Goal: Task Accomplishment & Management: Manage account settings

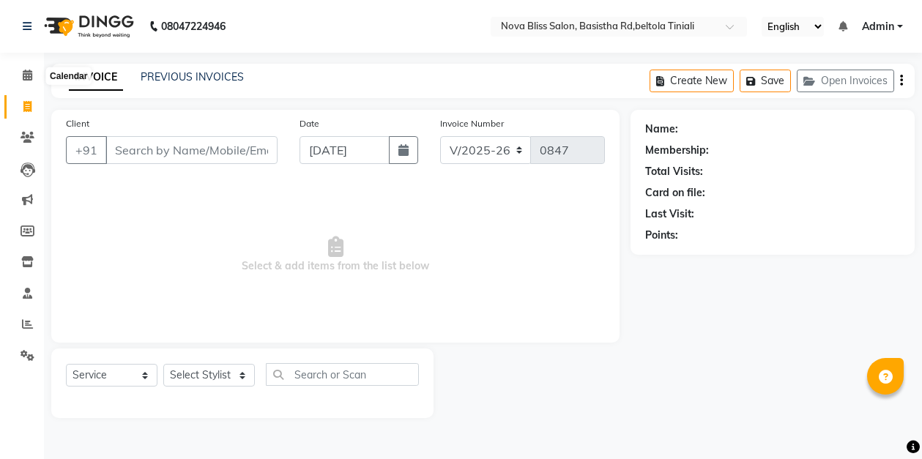
select select "6211"
select select "service"
click at [26, 75] on icon at bounding box center [28, 75] width 10 height 11
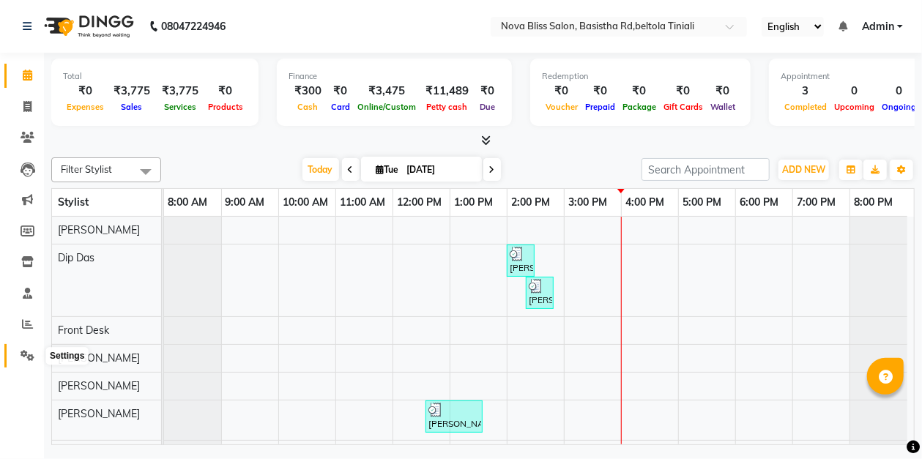
click at [26, 354] on icon at bounding box center [27, 355] width 14 height 11
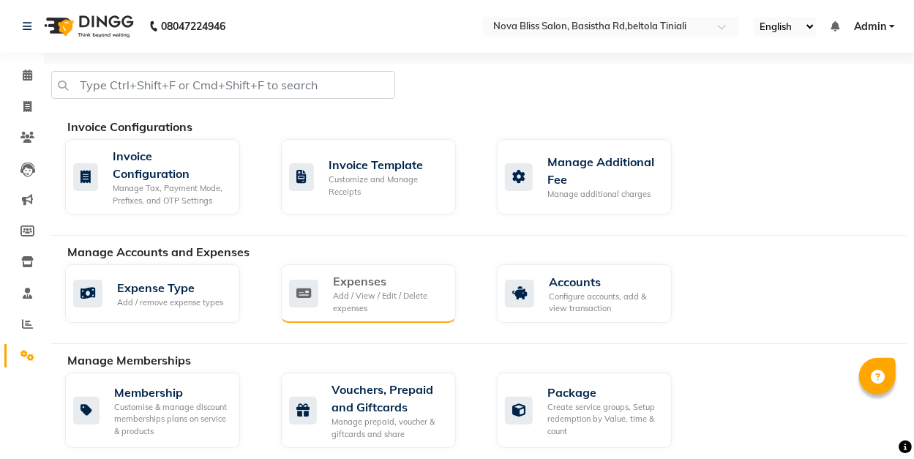
click at [390, 299] on div "Add / View / Edit / Delete expenses" at bounding box center [388, 302] width 111 height 24
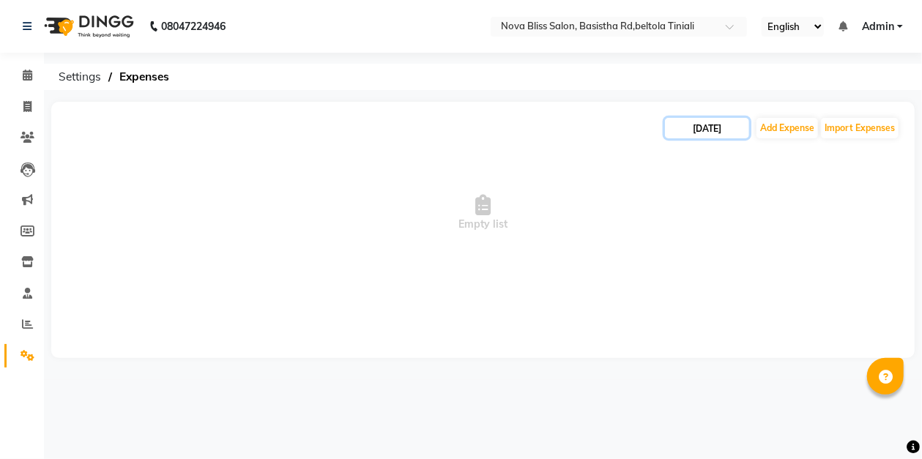
click at [730, 129] on input "[DATE]" at bounding box center [707, 128] width 84 height 20
select select "9"
select select "2025"
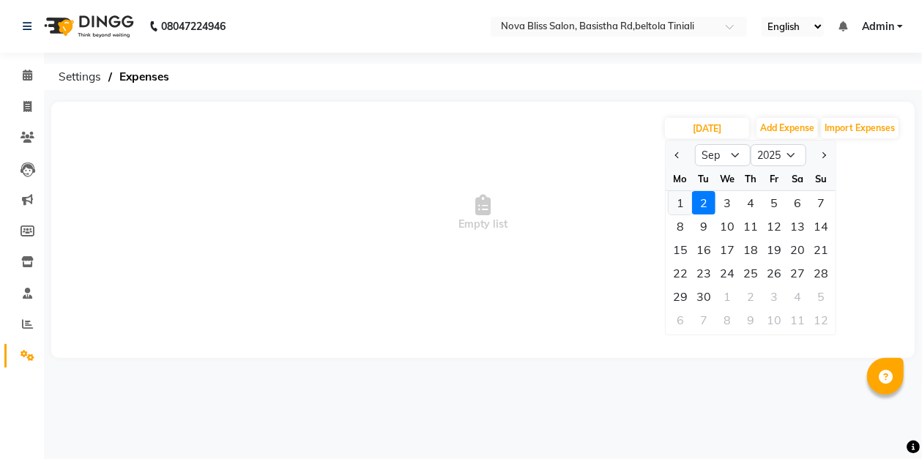
click at [686, 205] on div "1" at bounding box center [679, 202] width 23 height 23
type input "[DATE]"
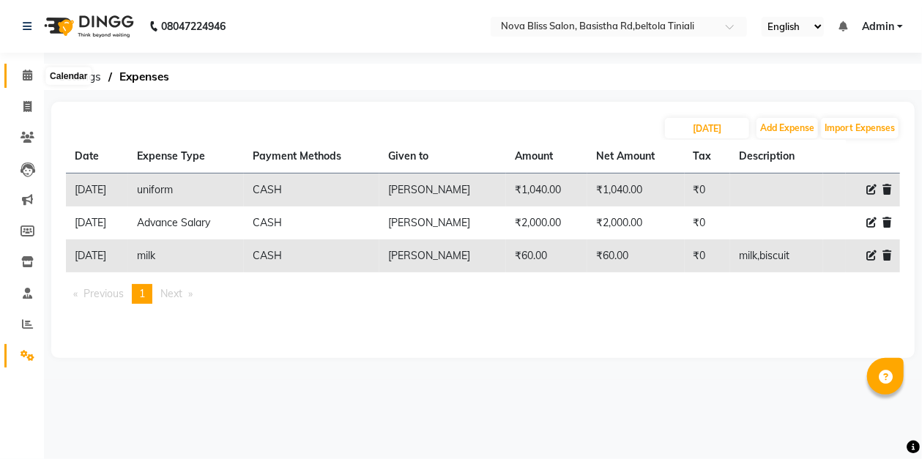
click at [23, 72] on icon at bounding box center [28, 75] width 10 height 11
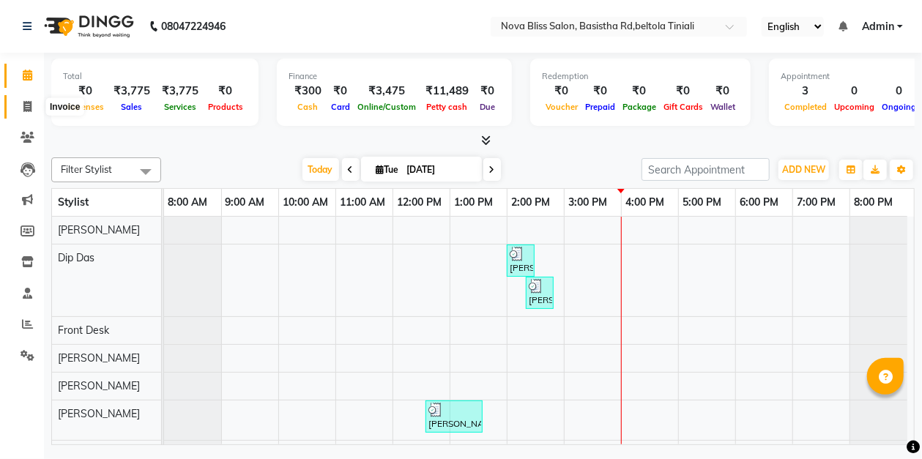
click at [23, 107] on icon at bounding box center [27, 106] width 8 height 11
select select "service"
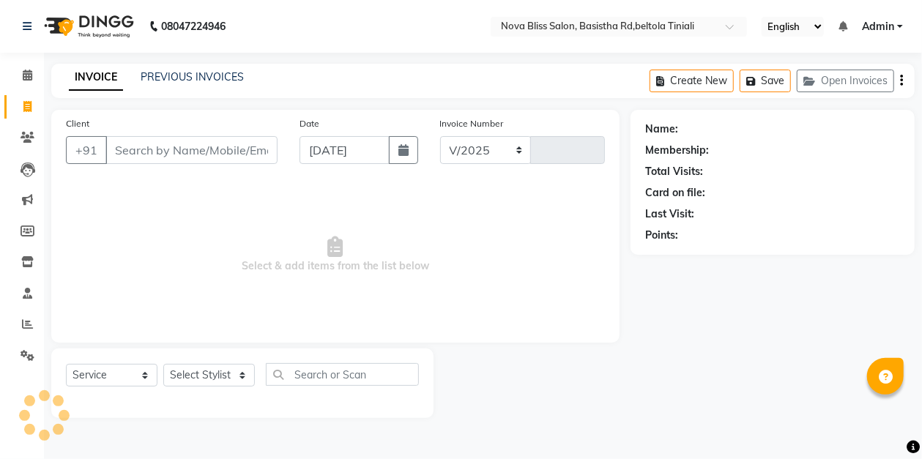
select select "6211"
type input "0847"
click at [27, 105] on icon at bounding box center [27, 106] width 8 height 11
select select "service"
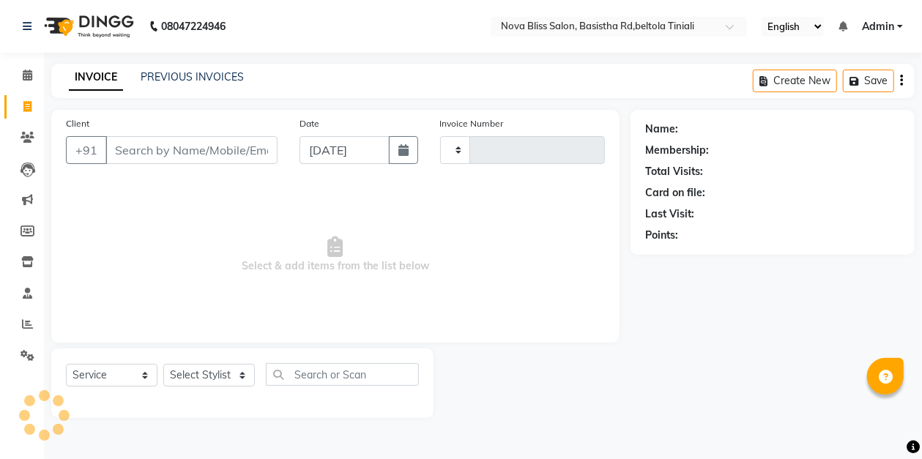
type input "0847"
select select "6211"
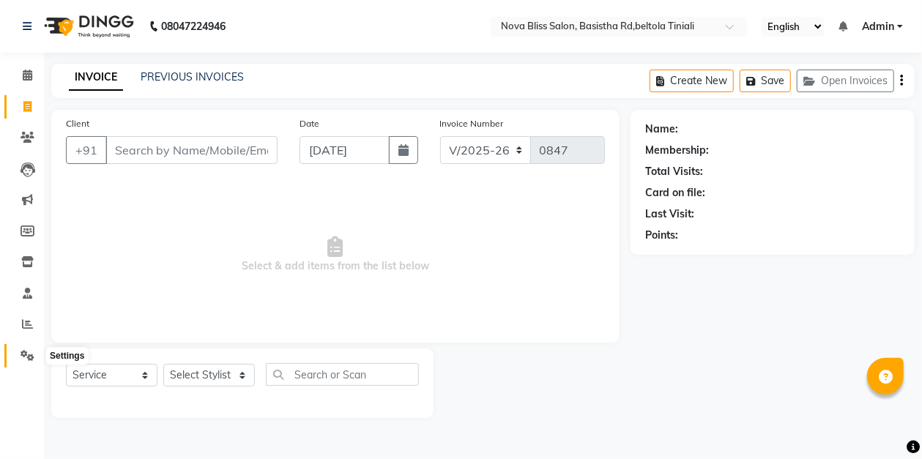
click at [26, 351] on icon at bounding box center [27, 355] width 14 height 11
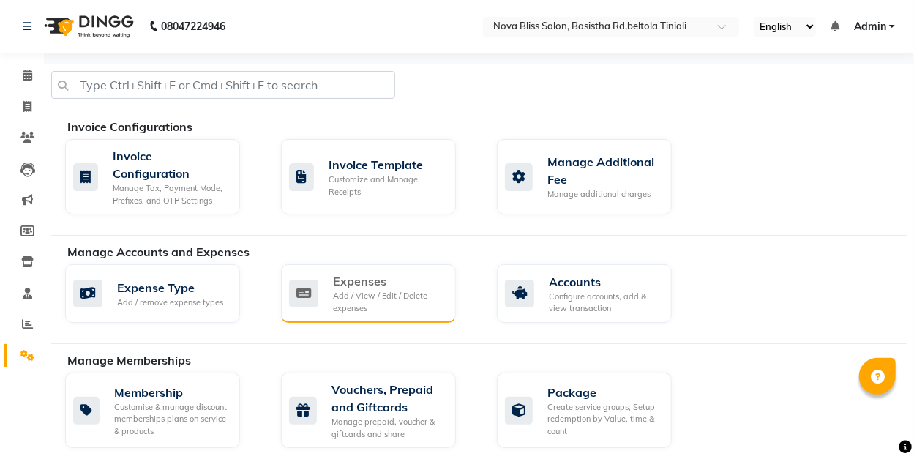
click at [353, 296] on div "Add / View / Edit / Delete expenses" at bounding box center [388, 302] width 111 height 24
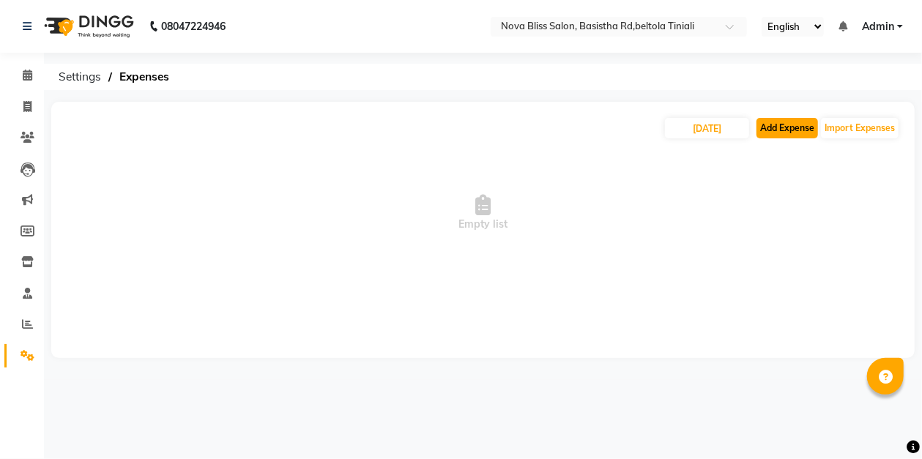
click at [791, 129] on button "Add Expense" at bounding box center [786, 128] width 61 height 20
select select "1"
select select "5200"
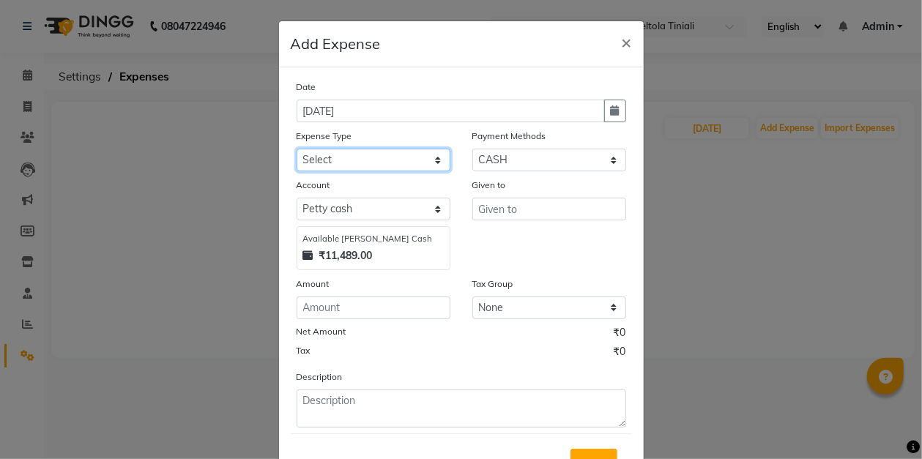
click at [362, 151] on select "Select AC repeair Advance Salary BEAUY ZONE biolume product cash return to clie…" at bounding box center [373, 160] width 154 height 23
select select "14186"
click at [296, 149] on select "Select AC repeair Advance Salary BEAUY ZONE biolume product cash return to clie…" at bounding box center [373, 160] width 154 height 23
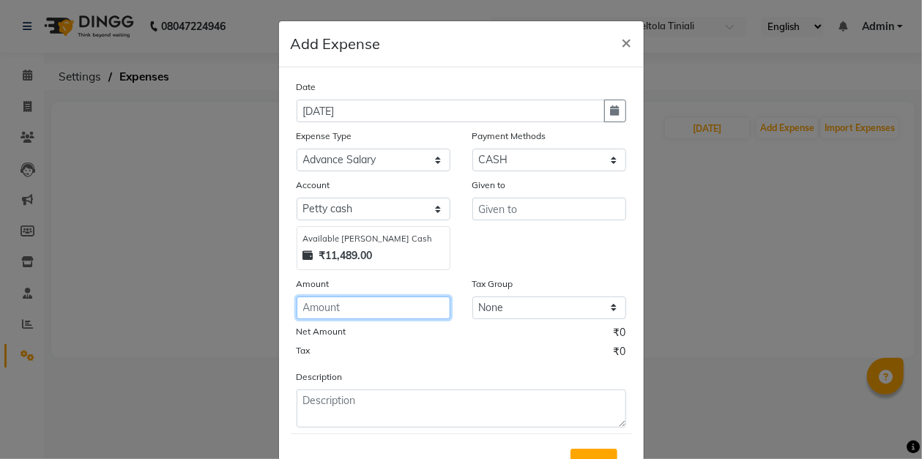
click at [331, 304] on input "number" at bounding box center [373, 307] width 154 height 23
type input "5000"
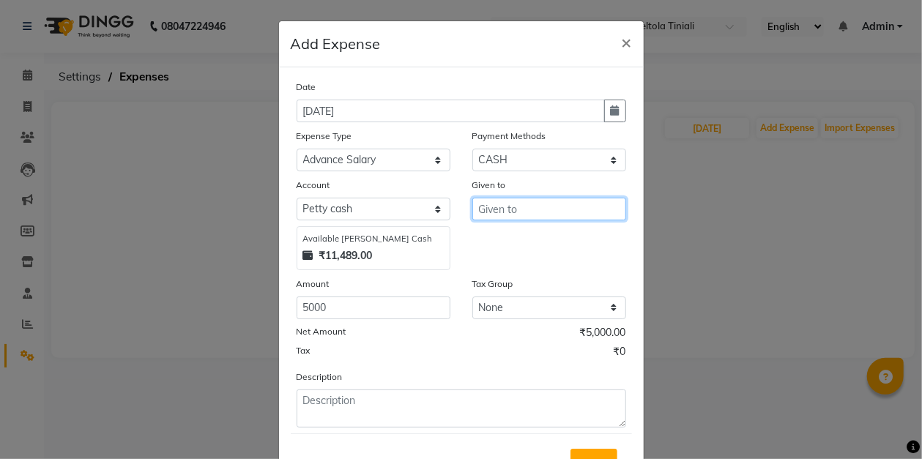
click at [499, 211] on input "text" at bounding box center [549, 209] width 154 height 23
click at [500, 237] on ngb-highlight "B [PERSON_NAME]" at bounding box center [533, 240] width 86 height 15
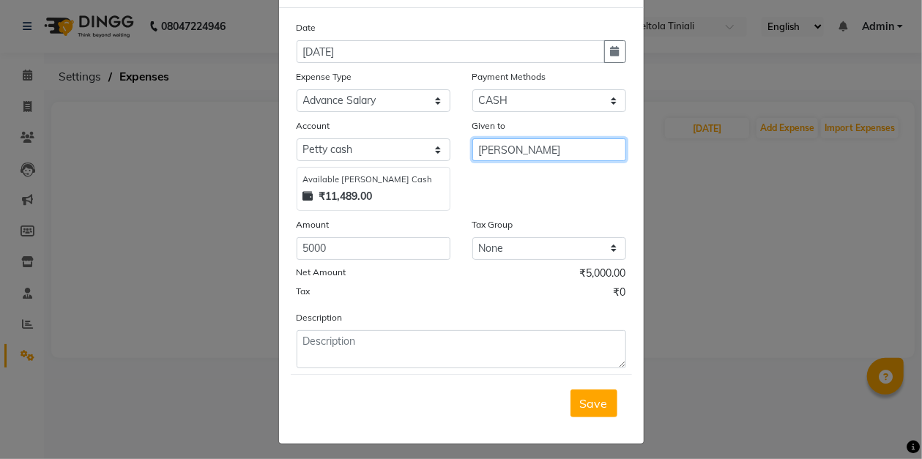
scroll to position [63, 0]
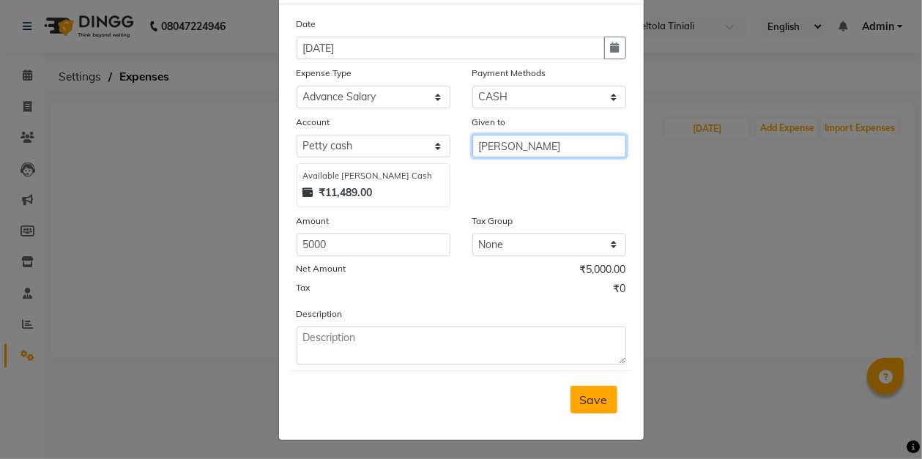
type input "[PERSON_NAME]"
click at [590, 395] on span "Save" at bounding box center [594, 399] width 28 height 15
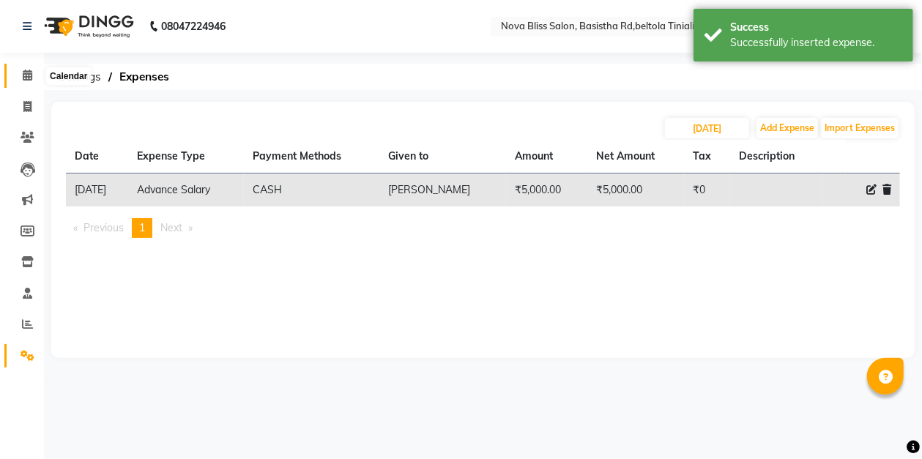
click at [23, 75] on icon at bounding box center [28, 75] width 10 height 11
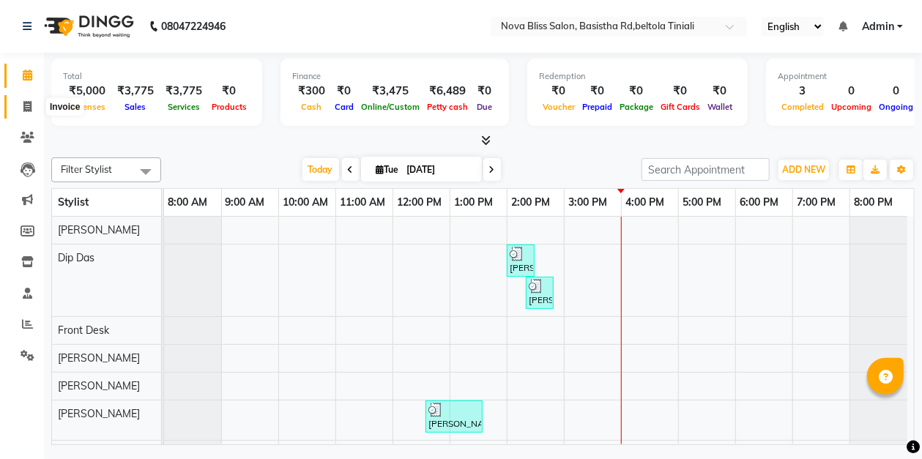
click at [27, 102] on icon at bounding box center [27, 106] width 8 height 11
select select "service"
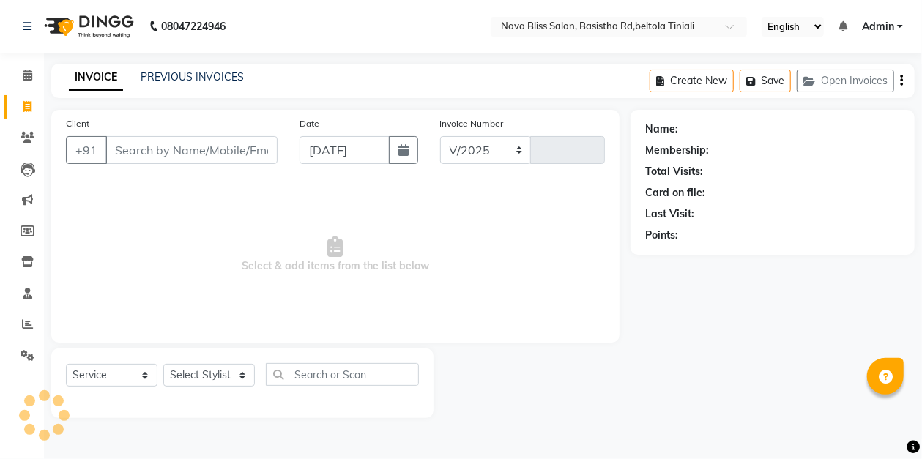
select select "6211"
type input "0847"
click at [220, 146] on input "Client" at bounding box center [191, 150] width 172 height 28
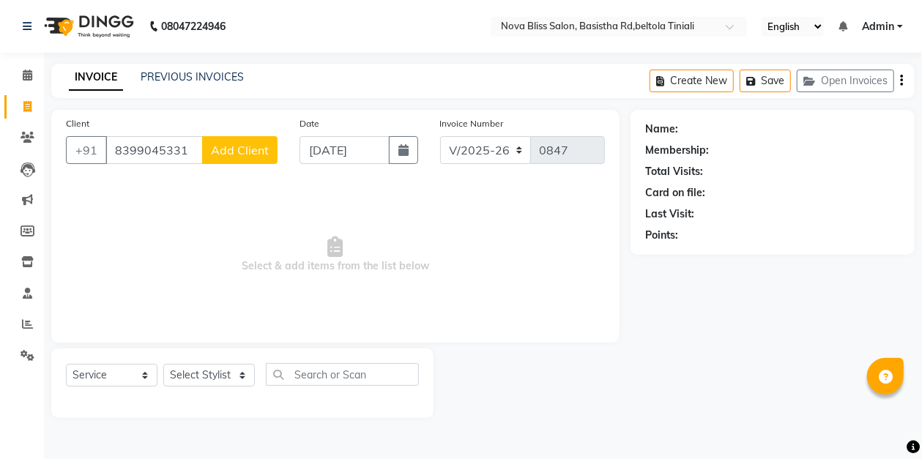
type input "8399045331"
click at [248, 153] on span "Add Client" at bounding box center [240, 150] width 58 height 15
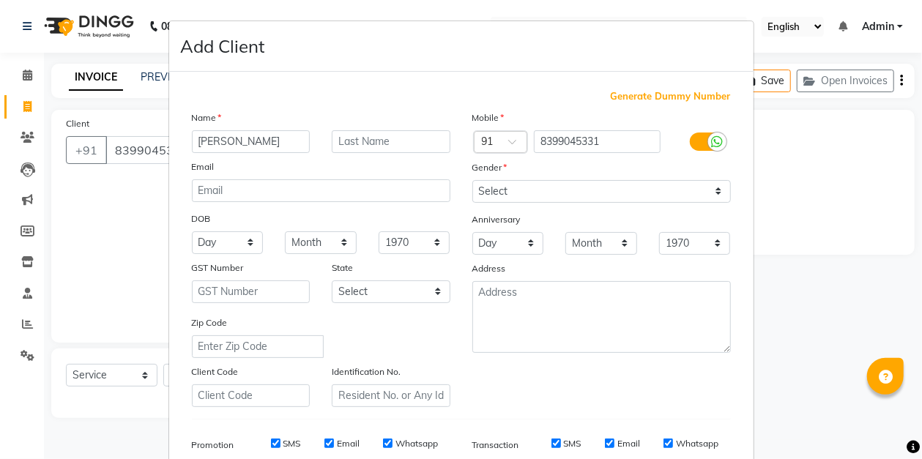
type input "[PERSON_NAME]"
click at [381, 146] on input "text" at bounding box center [391, 141] width 119 height 23
type input "[PERSON_NAME]"
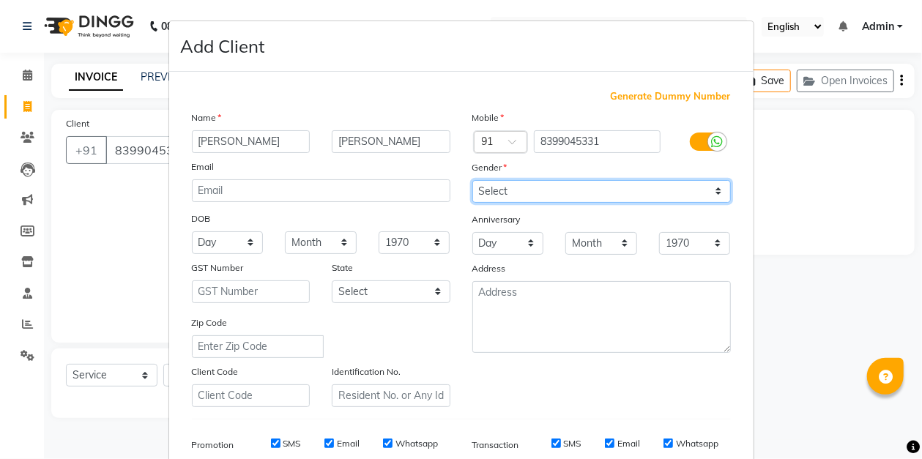
click at [515, 188] on select "Select [DEMOGRAPHIC_DATA] [DEMOGRAPHIC_DATA] Other Prefer Not To Say" at bounding box center [601, 191] width 258 height 23
select select "[DEMOGRAPHIC_DATA]"
click at [472, 180] on select "Select [DEMOGRAPHIC_DATA] [DEMOGRAPHIC_DATA] Other Prefer Not To Say" at bounding box center [601, 191] width 258 height 23
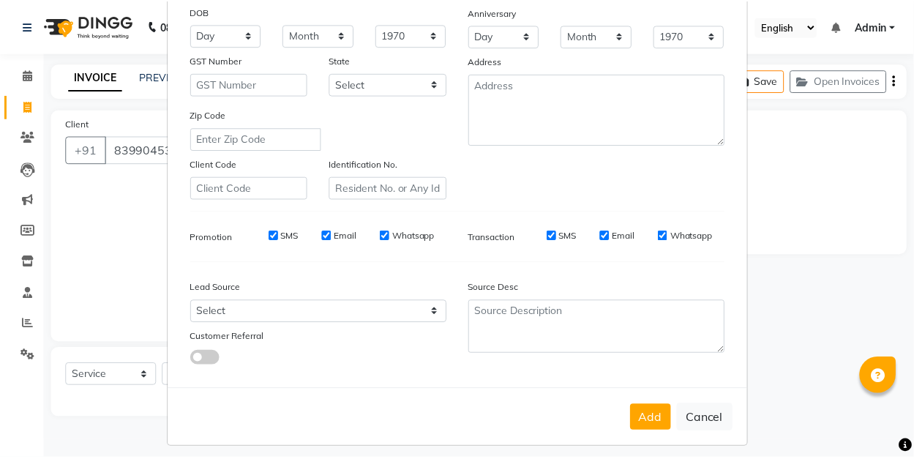
scroll to position [214, 0]
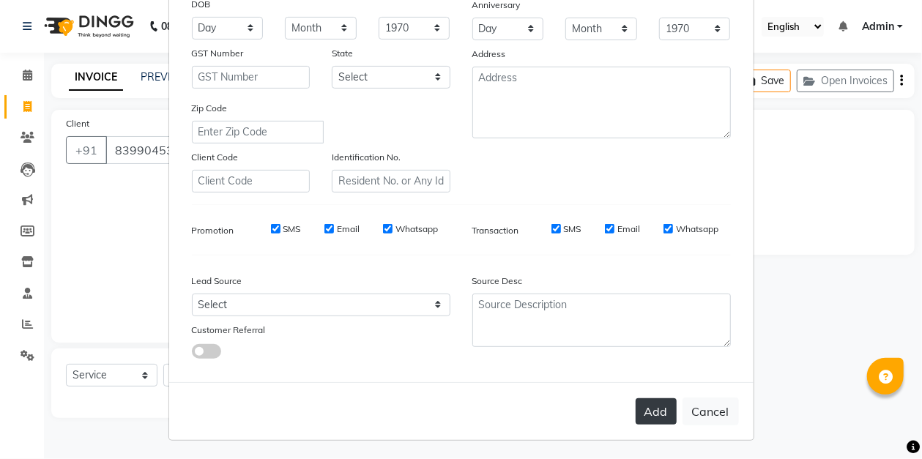
click at [642, 408] on button "Add" at bounding box center [655, 411] width 41 height 26
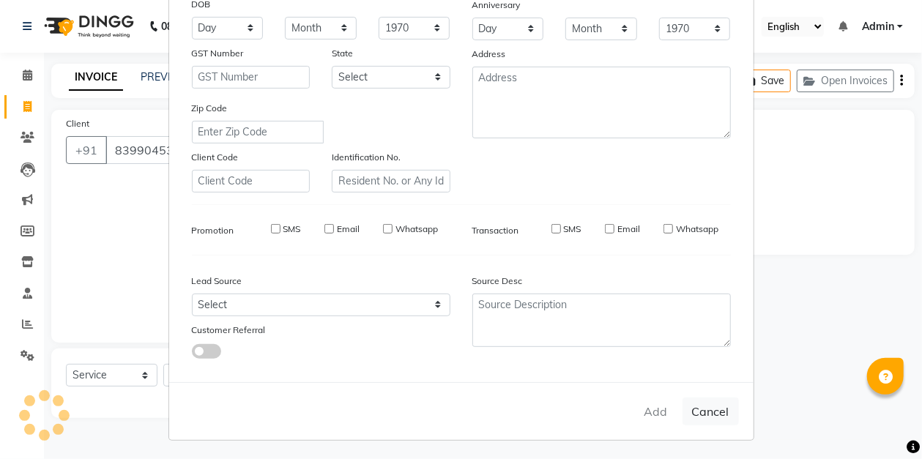
select select
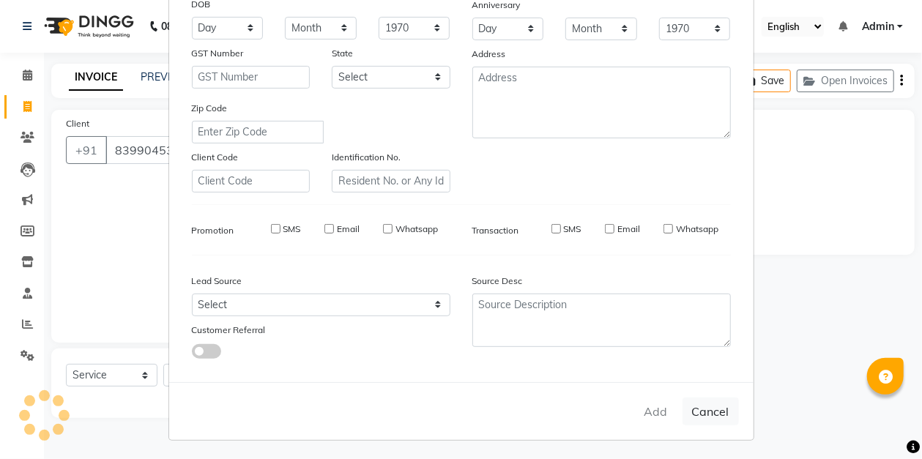
select select
checkbox input "false"
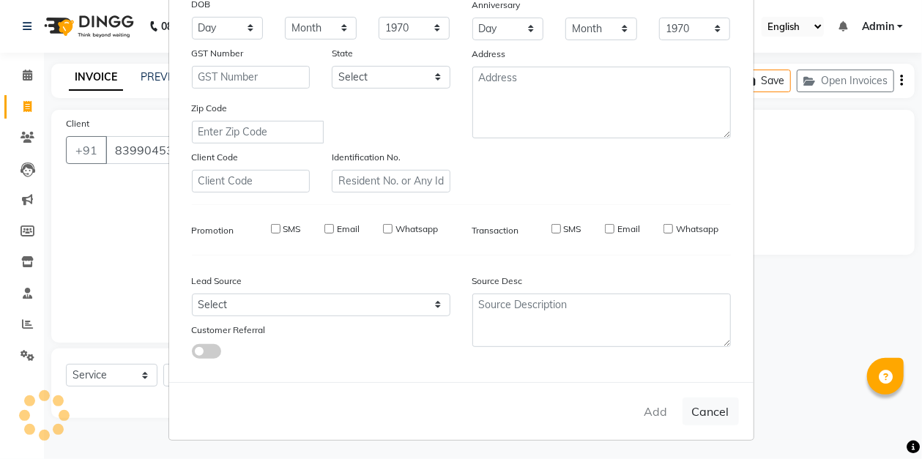
checkbox input "false"
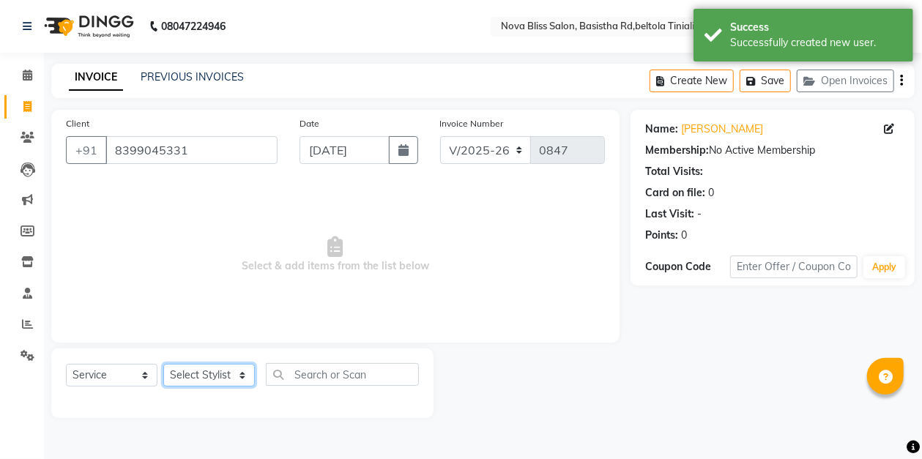
click at [205, 377] on select "Select Stylist [PERSON_NAME] [PERSON_NAME] [PERSON_NAME] Dip [PERSON_NAME] jara…" at bounding box center [208, 375] width 91 height 23
select select "45610"
click at [163, 364] on select "Select Stylist [PERSON_NAME] [PERSON_NAME] [PERSON_NAME] Dip [PERSON_NAME] jara…" at bounding box center [208, 375] width 91 height 23
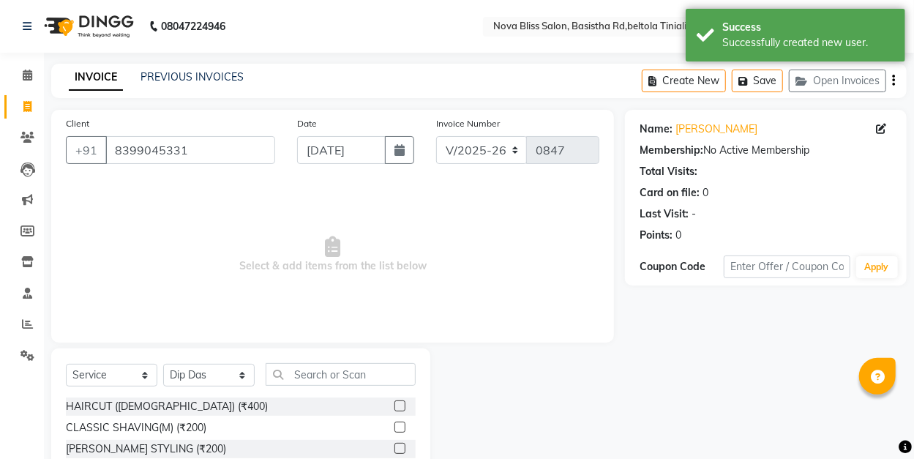
click at [395, 408] on label at bounding box center [400, 405] width 11 height 11
click at [395, 408] on input "checkbox" at bounding box center [400, 407] width 10 height 10
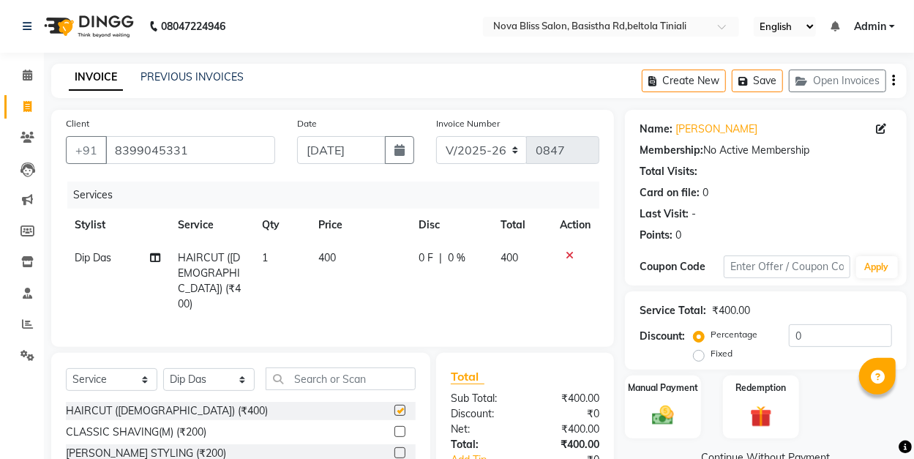
checkbox input "false"
click at [425, 255] on span "0 F" at bounding box center [426, 257] width 15 height 15
select select "45610"
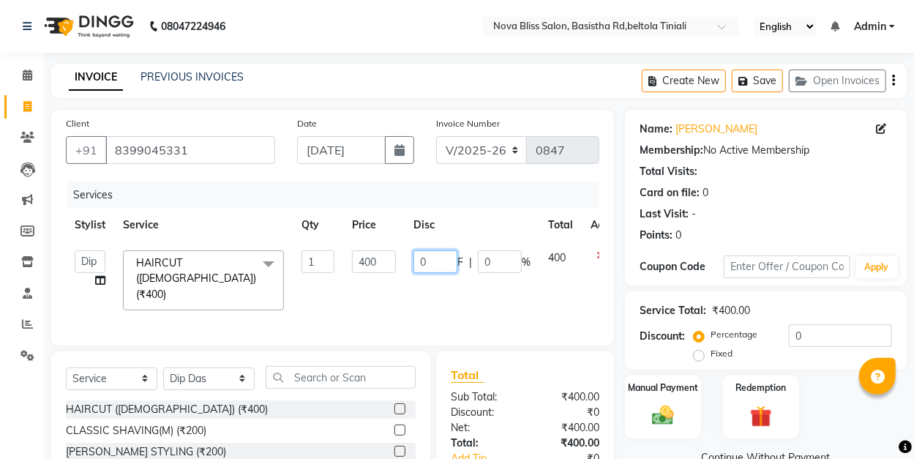
click at [416, 259] on input "0" at bounding box center [436, 261] width 44 height 23
type input "100"
click at [428, 303] on div "Services Stylist Service Qty Price Disc Total Action [PERSON_NAME] [PERSON_NAME…" at bounding box center [333, 256] width 534 height 149
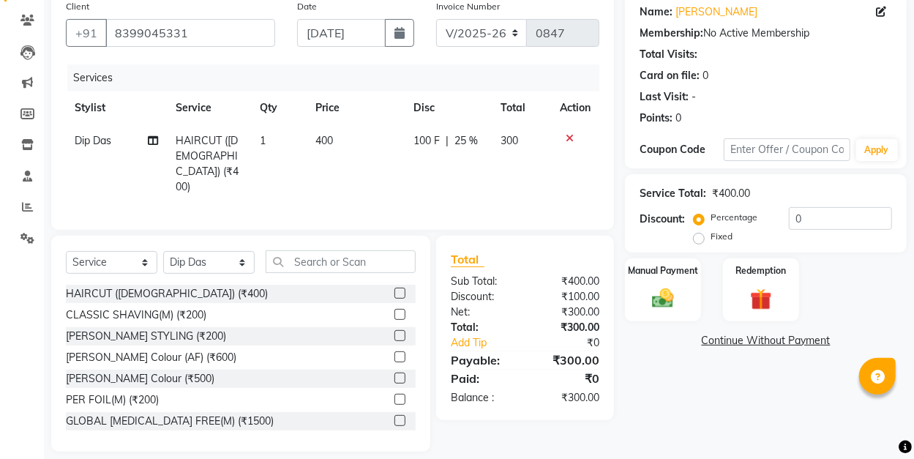
scroll to position [127, 0]
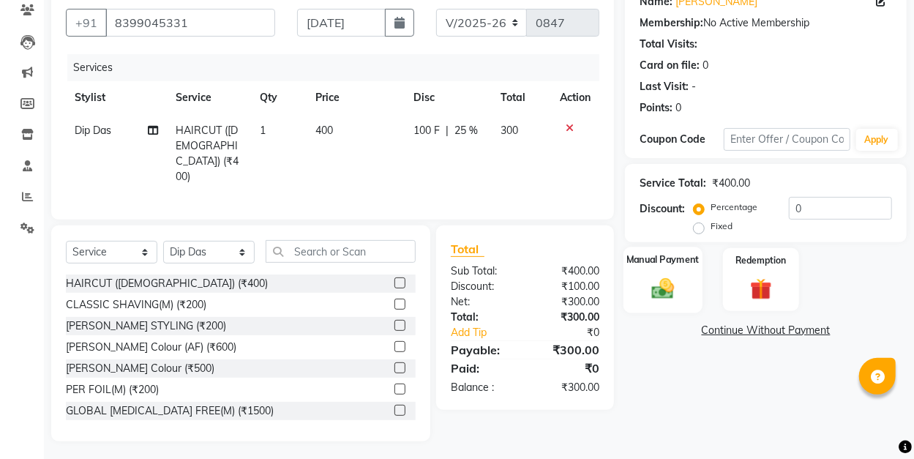
click at [632, 283] on div "Manual Payment" at bounding box center [663, 280] width 79 height 66
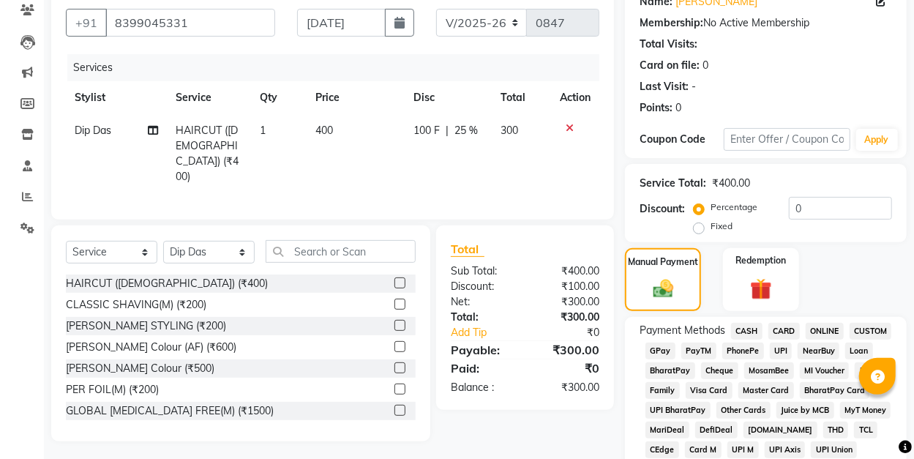
click at [745, 330] on span "CASH" at bounding box center [746, 331] width 31 height 17
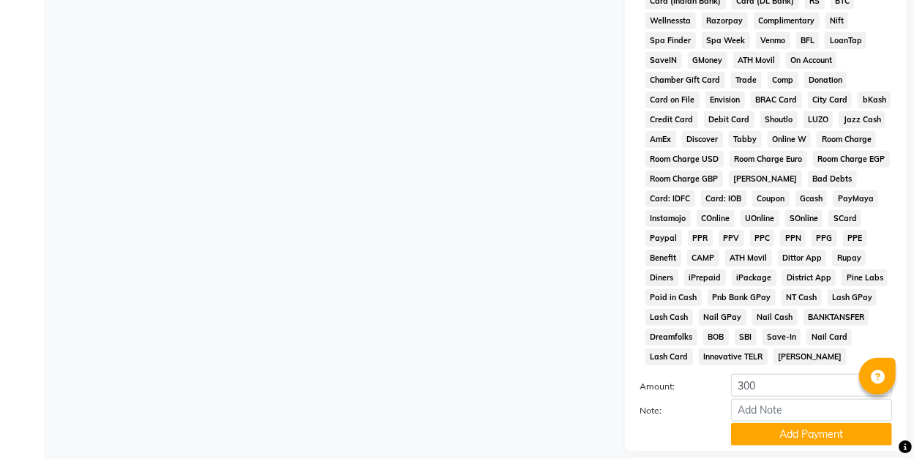
scroll to position [700, 0]
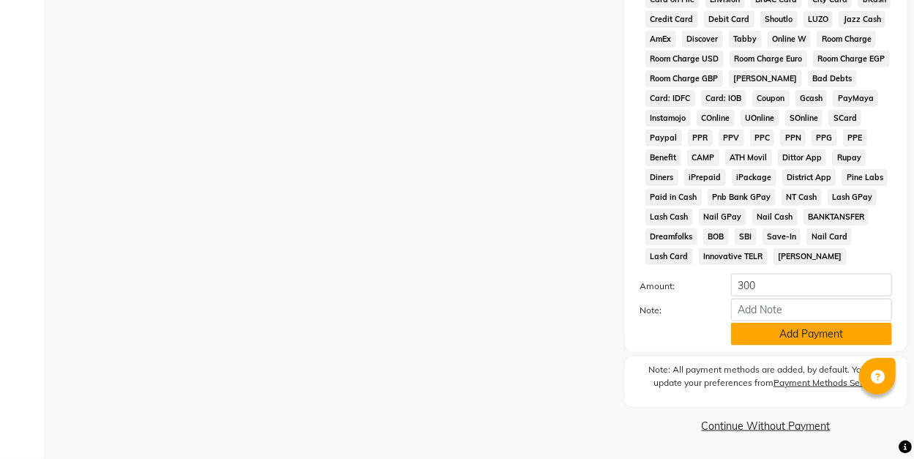
click at [788, 335] on button "Add Payment" at bounding box center [811, 334] width 161 height 23
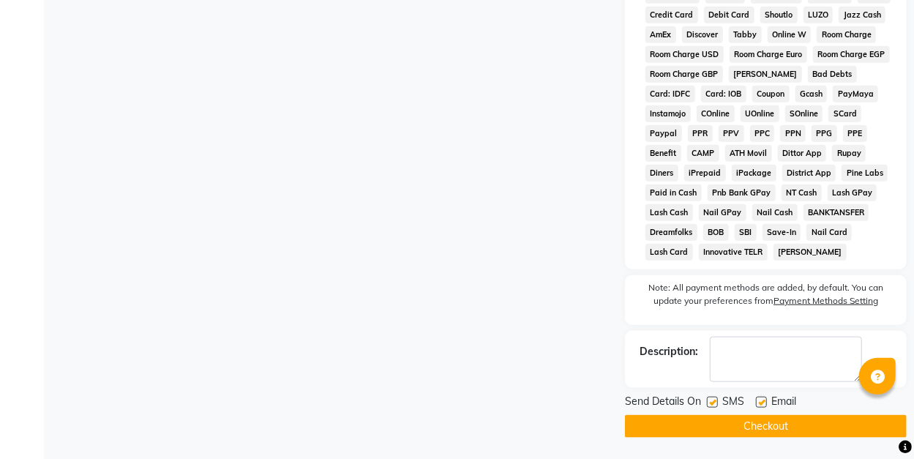
click at [796, 432] on button "Checkout" at bounding box center [766, 426] width 282 height 23
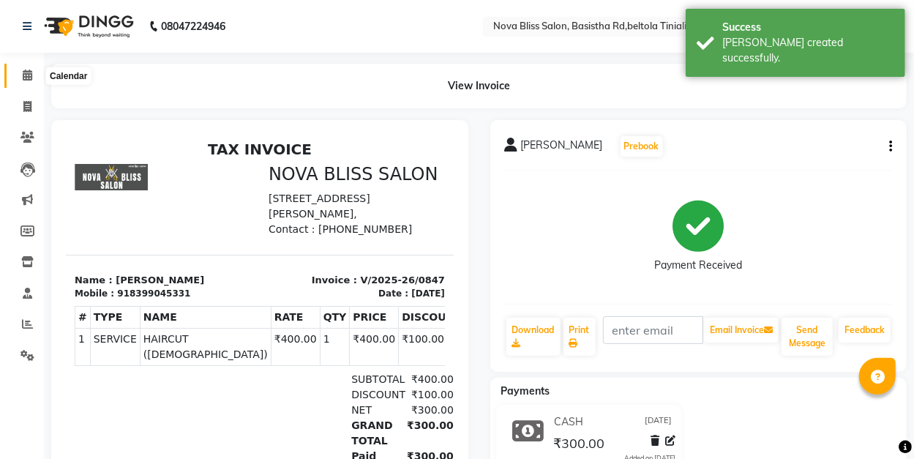
click at [22, 78] on span at bounding box center [28, 75] width 26 height 17
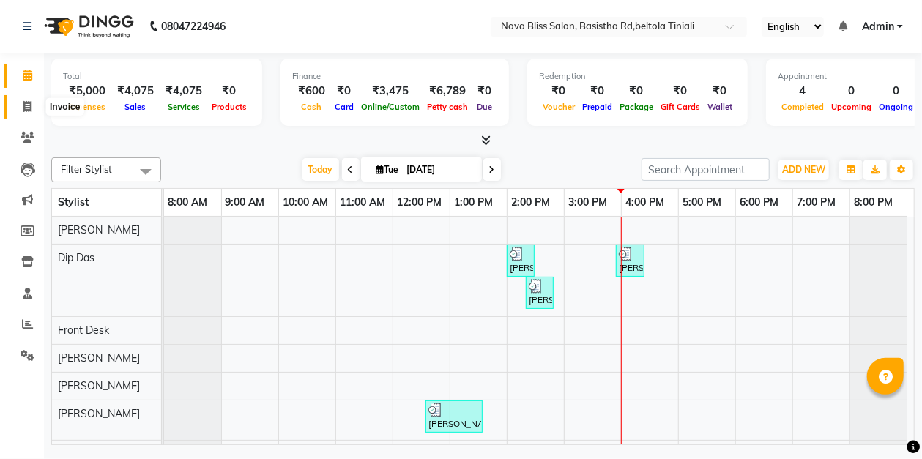
click at [25, 105] on icon at bounding box center [27, 106] width 8 height 11
select select "service"
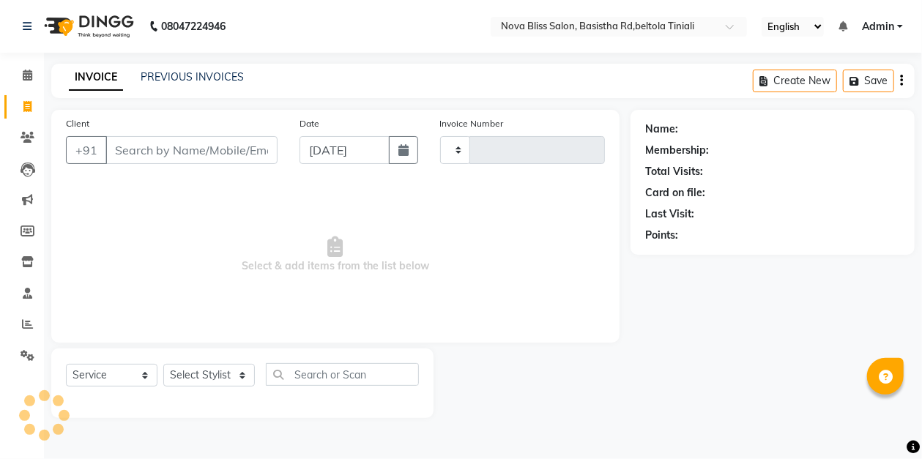
type input "0848"
select select "6211"
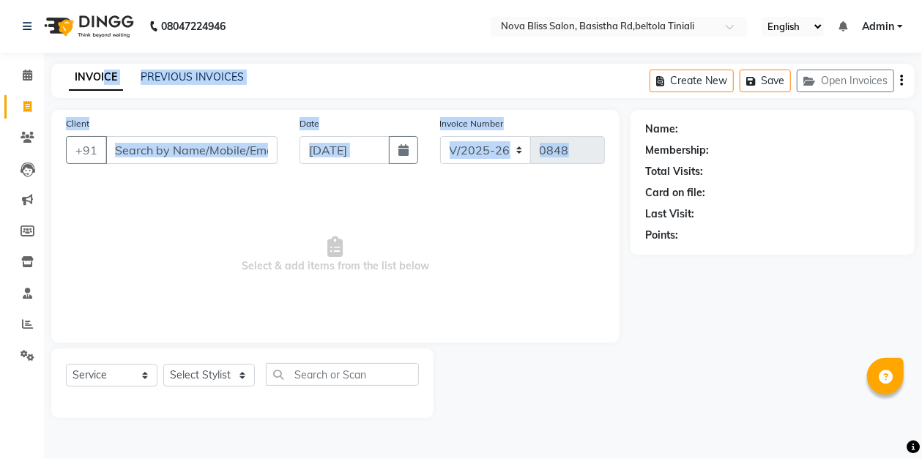
drag, startPoint x: 122, startPoint y: 157, endPoint x: 122, endPoint y: 187, distance: 30.0
click at [122, 187] on main "INVOICE PREVIOUS INVOICES Create New Save Open Invoices Client +91 Date [DATE] …" at bounding box center [483, 252] width 878 height 376
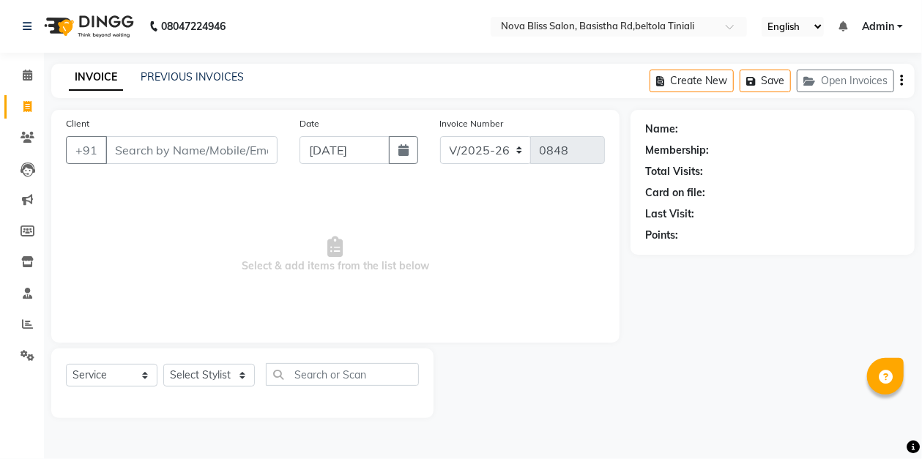
click at [523, 388] on div at bounding box center [531, 383] width 197 height 70
click at [157, 155] on input "Client" at bounding box center [191, 150] width 172 height 28
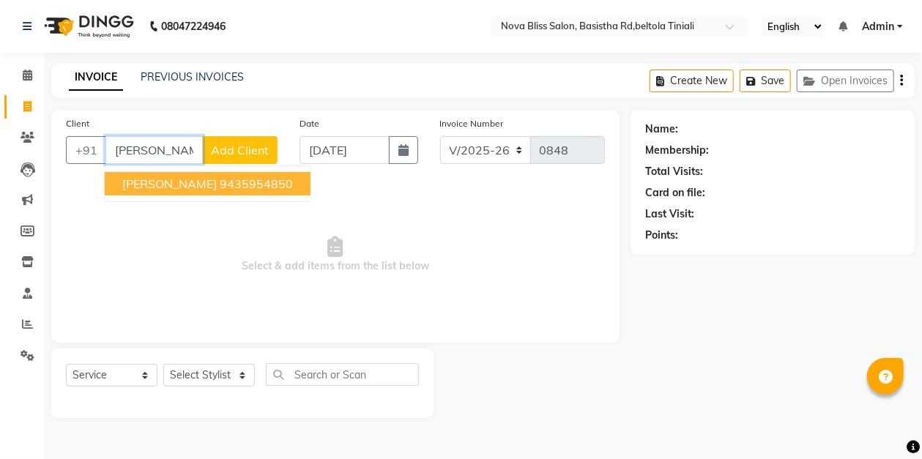
click at [220, 182] on ngb-highlight "9435954850" at bounding box center [256, 183] width 73 height 15
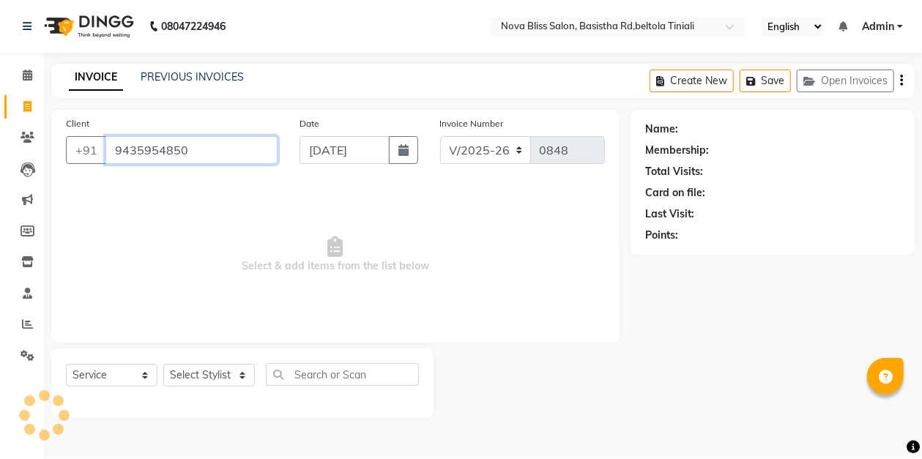
type input "9435954850"
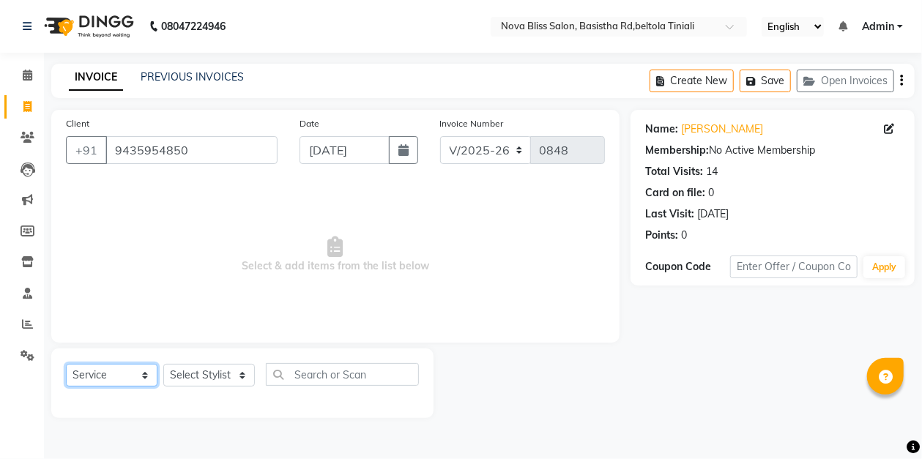
click at [98, 381] on select "Select Service Product Membership Package Voucher Prepaid Gift Card" at bounding box center [111, 375] width 91 height 23
click at [66, 364] on select "Select Service Product Membership Package Voucher Prepaid Gift Card" at bounding box center [111, 375] width 91 height 23
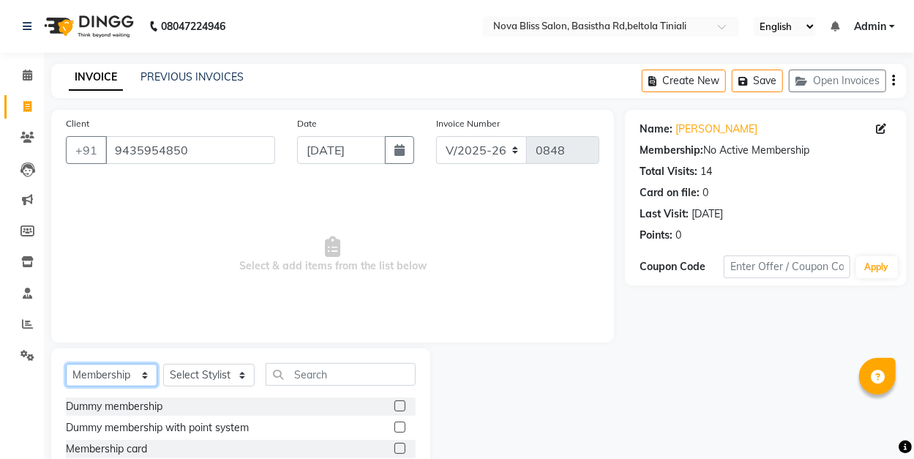
click at [109, 372] on select "Select Service Product Membership Package Voucher Prepaid Gift Card" at bounding box center [111, 375] width 91 height 23
select select "product"
click at [66, 364] on select "Select Service Product Membership Package Voucher Prepaid Gift Card" at bounding box center [111, 375] width 91 height 23
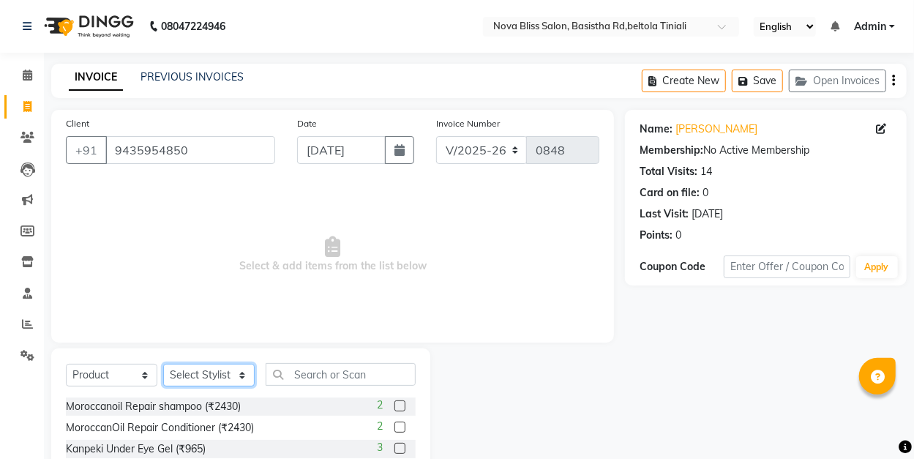
click at [201, 375] on select "Select Stylist [PERSON_NAME] [PERSON_NAME] [PERSON_NAME] Dip [PERSON_NAME] jara…" at bounding box center [208, 375] width 91 height 23
select select "45622"
click at [163, 364] on select "Select Stylist [PERSON_NAME] [PERSON_NAME] [PERSON_NAME] Dip [PERSON_NAME] jara…" at bounding box center [208, 375] width 91 height 23
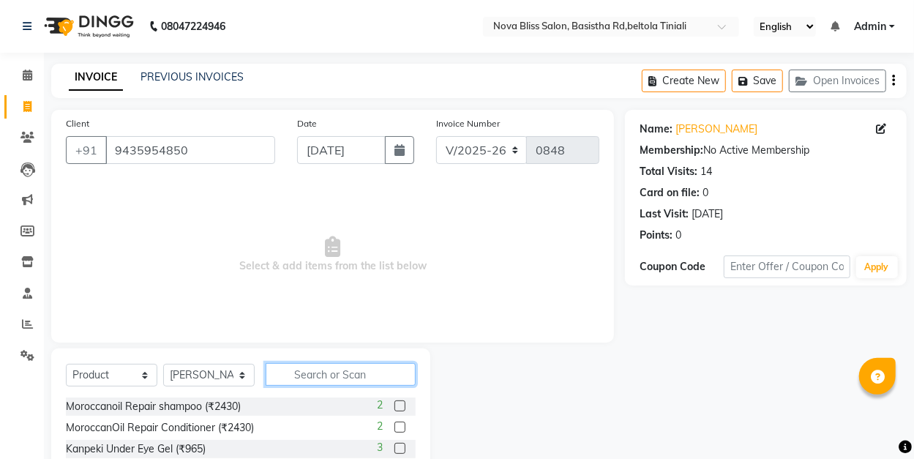
click at [298, 375] on input "text" at bounding box center [341, 374] width 150 height 23
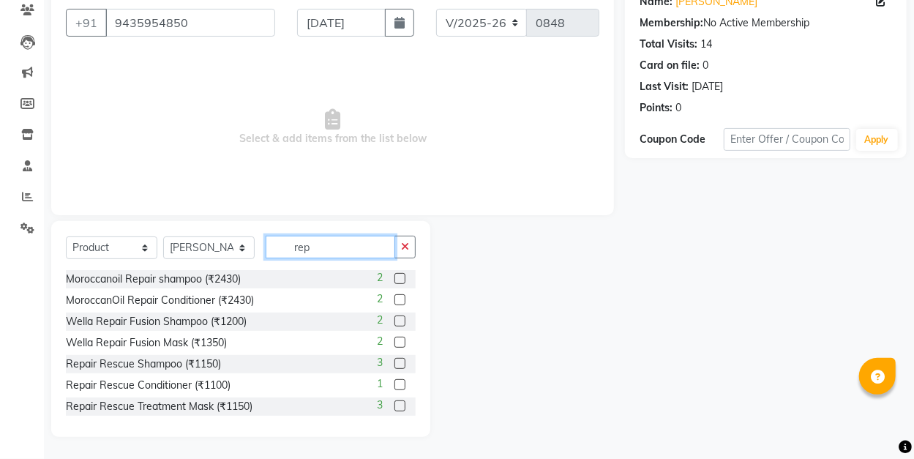
scroll to position [44, 0]
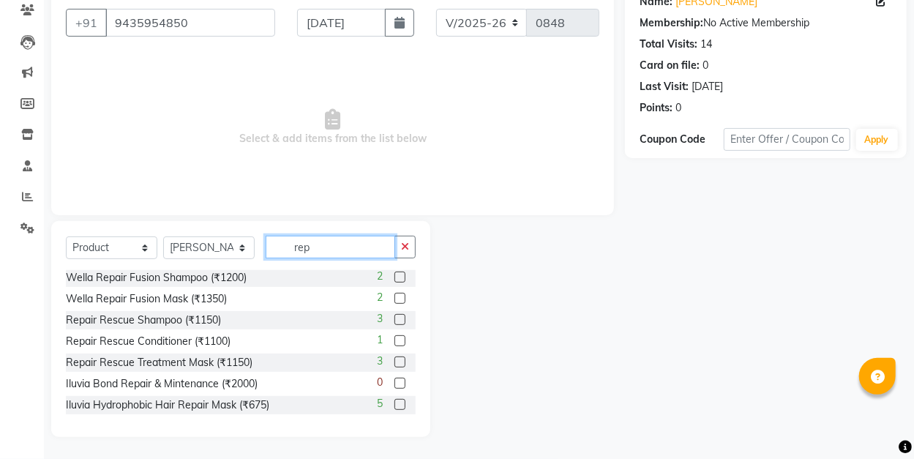
type input "rep"
click at [395, 315] on label at bounding box center [400, 319] width 11 height 11
click at [395, 315] on input "checkbox" at bounding box center [400, 320] width 10 height 10
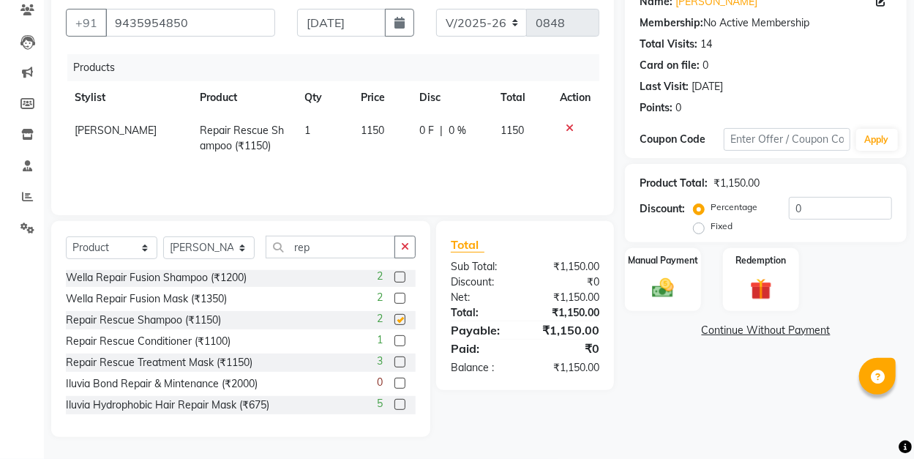
checkbox input "false"
click at [395, 341] on label at bounding box center [400, 340] width 11 height 11
click at [395, 341] on input "checkbox" at bounding box center [400, 342] width 10 height 10
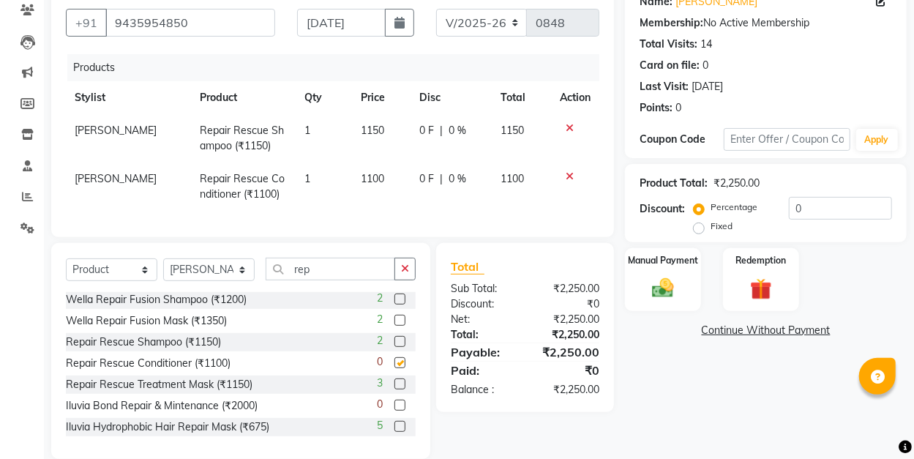
checkbox input "false"
click at [395, 389] on label at bounding box center [400, 383] width 11 height 11
click at [395, 389] on input "checkbox" at bounding box center [400, 385] width 10 height 10
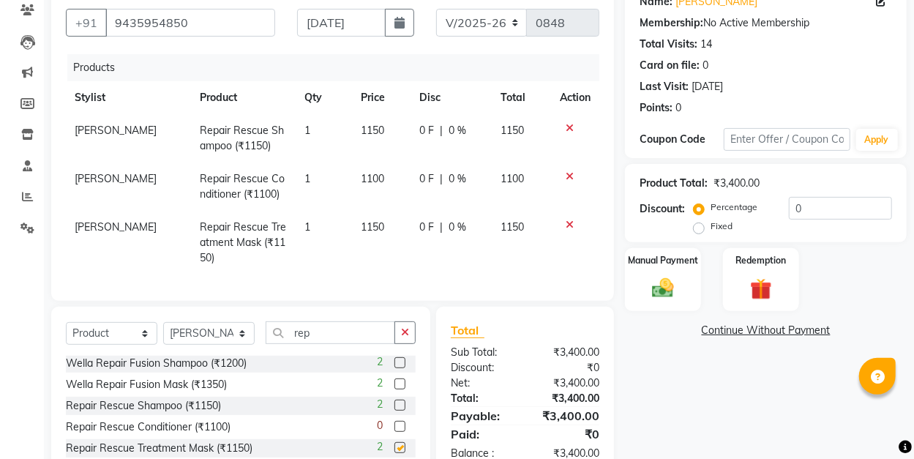
checkbox input "false"
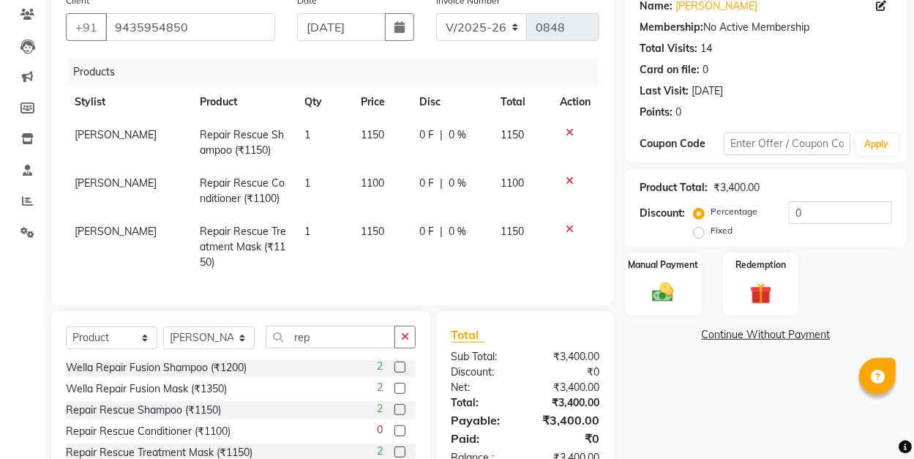
scroll to position [122, 0]
